Goal: Task Accomplishment & Management: Use online tool/utility

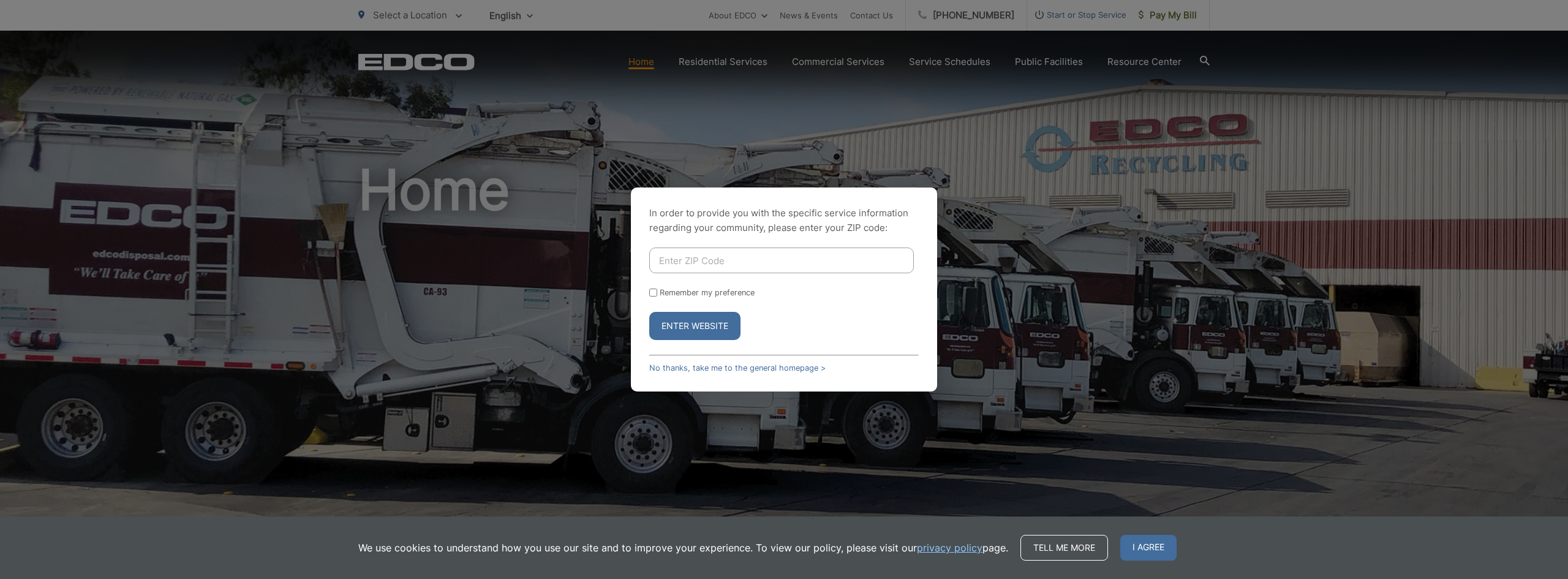
click at [743, 267] on input "Enter ZIP Code" at bounding box center [782, 260] width 264 height 26
type input "92028"
click at [712, 324] on button "Enter Website" at bounding box center [694, 325] width 91 height 28
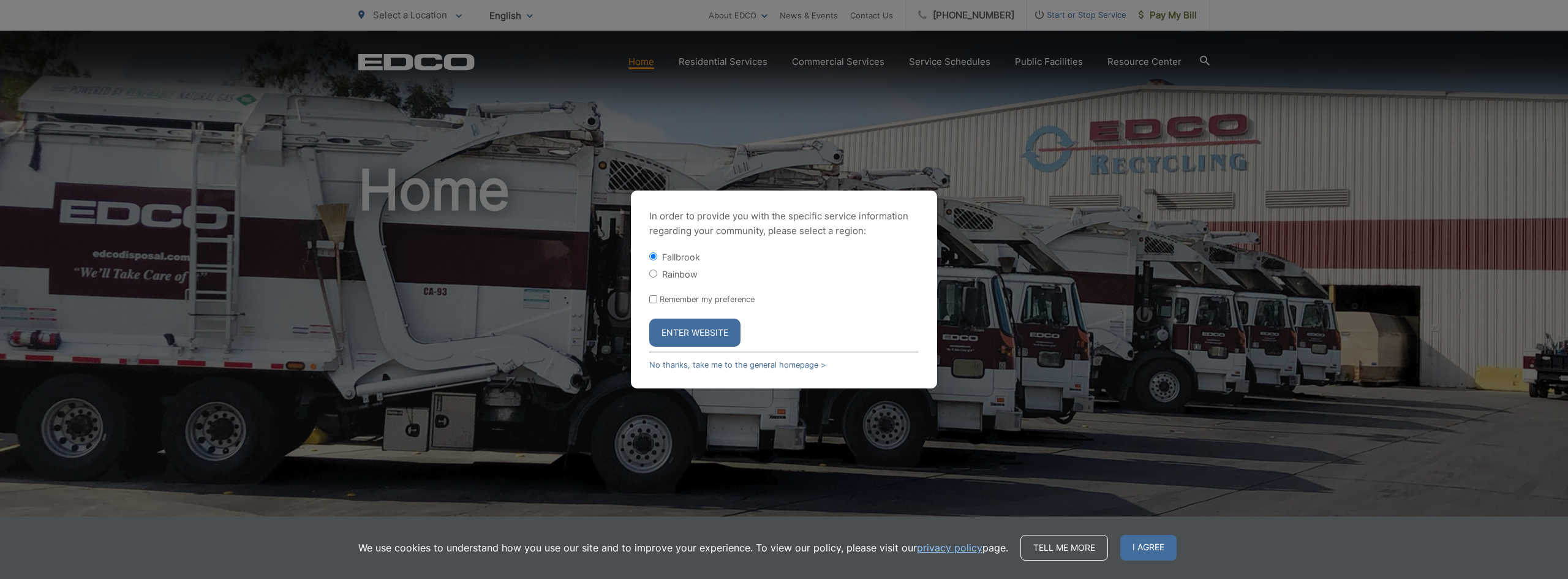
click at [680, 336] on button "Enter Website" at bounding box center [694, 333] width 91 height 28
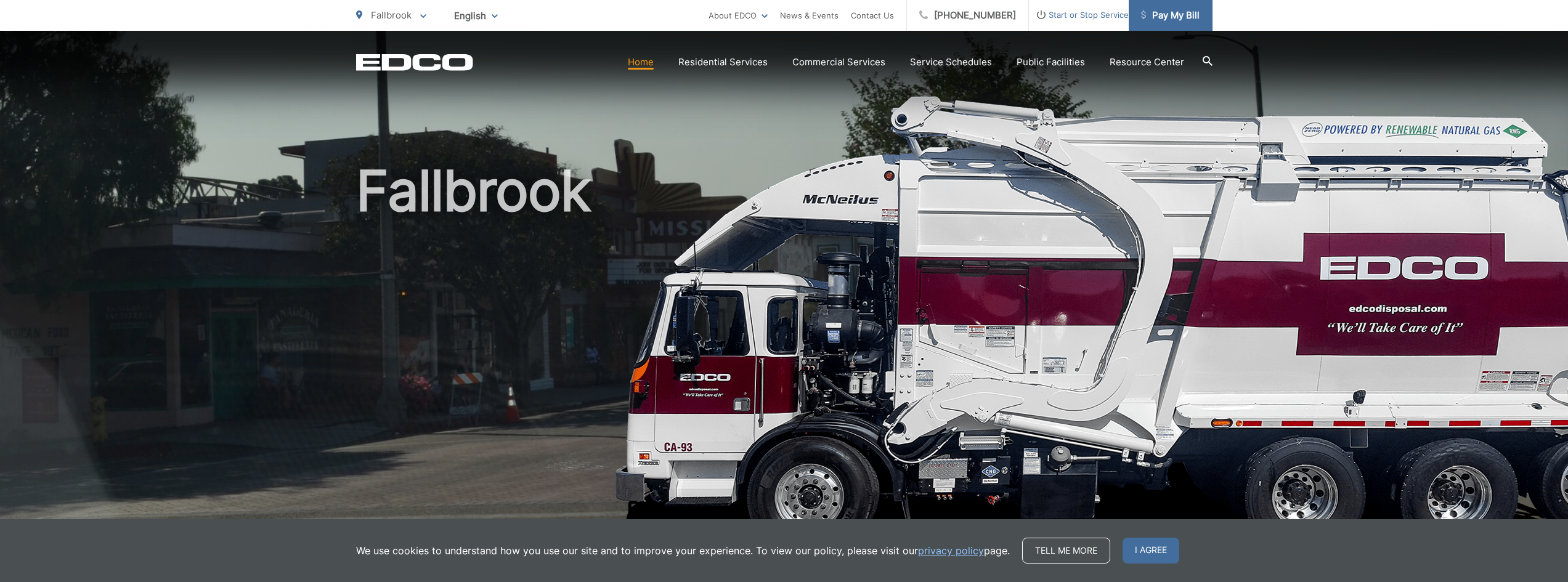
click at [1182, 10] on span "Pay My Bill" at bounding box center [1170, 14] width 59 height 14
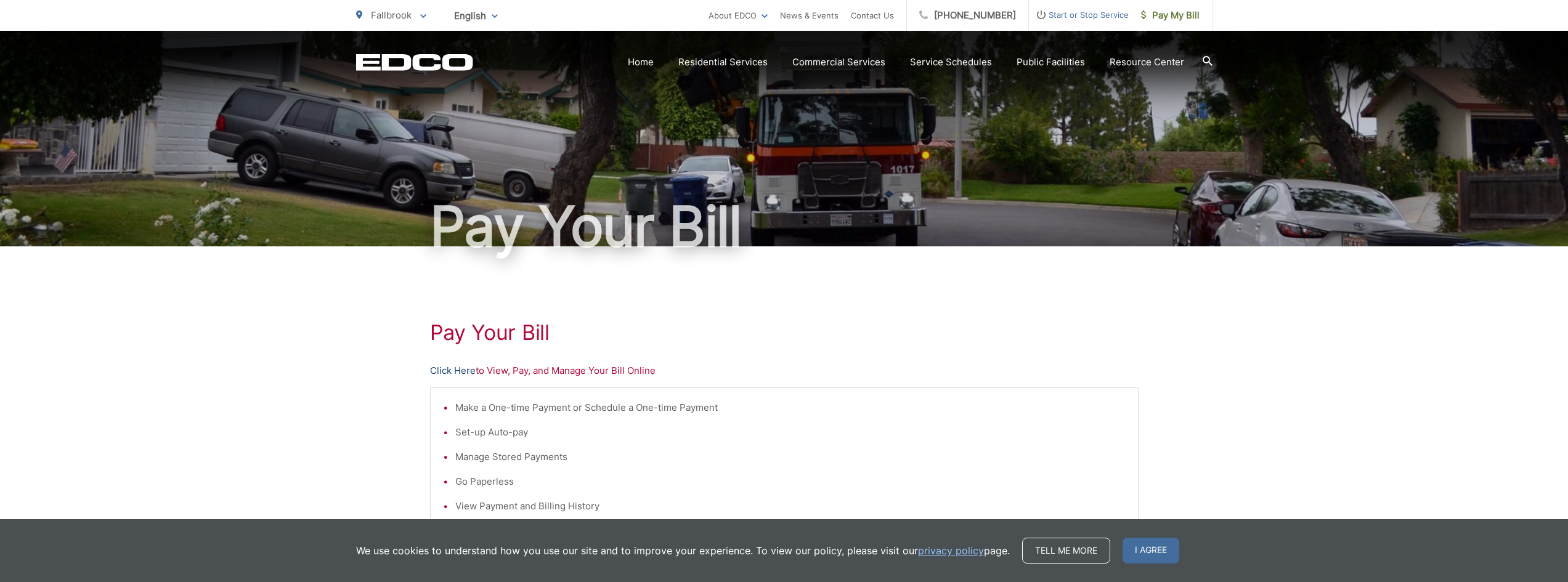
click at [464, 372] on link "Click Here" at bounding box center [452, 370] width 45 height 14
